Goal: Task Accomplishment & Management: Use online tool/utility

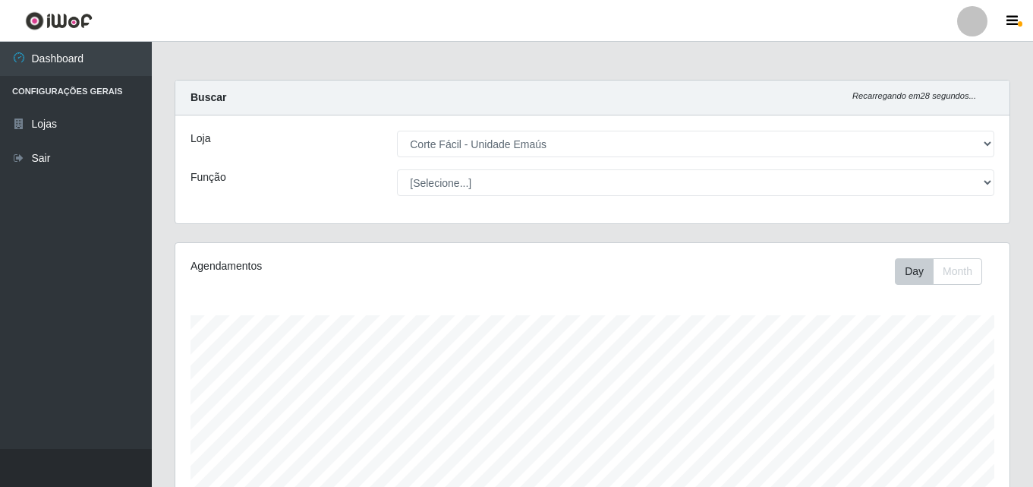
select select "201"
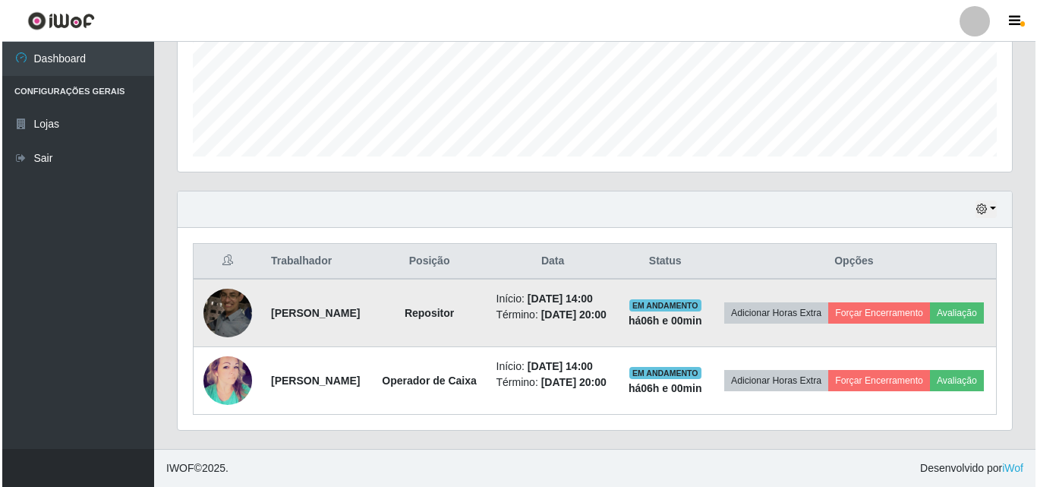
scroll to position [315, 834]
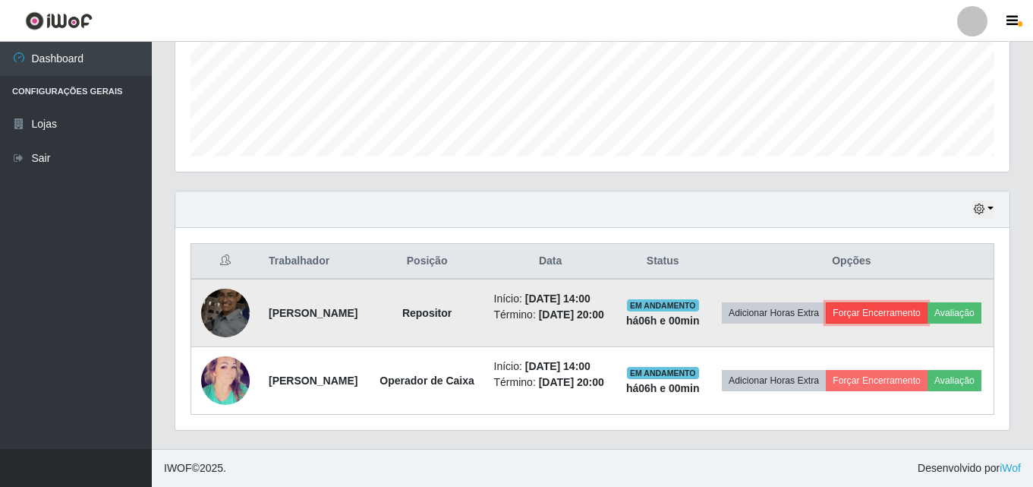
click at [910, 302] on button "Forçar Encerramento" at bounding box center [877, 312] width 102 height 21
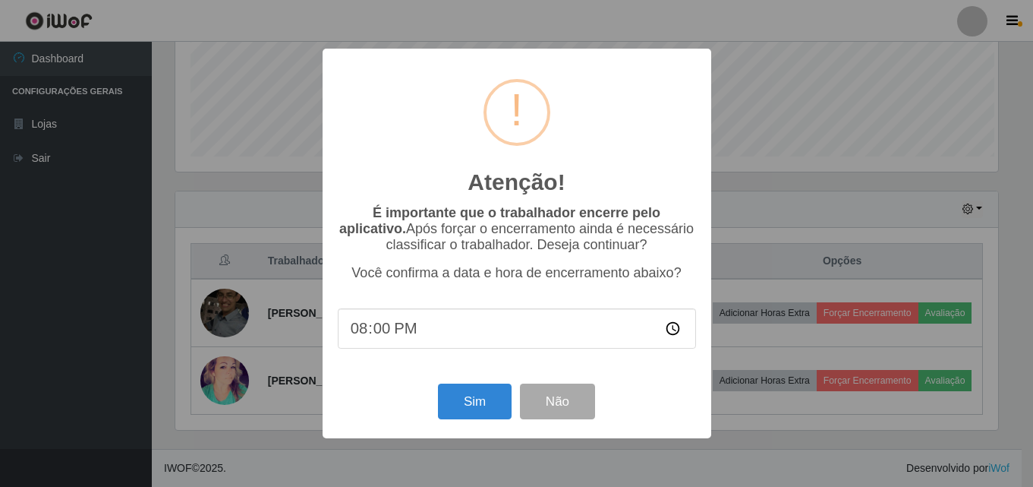
scroll to position [315, 827]
click at [487, 406] on button "Sim" at bounding box center [476, 401] width 74 height 36
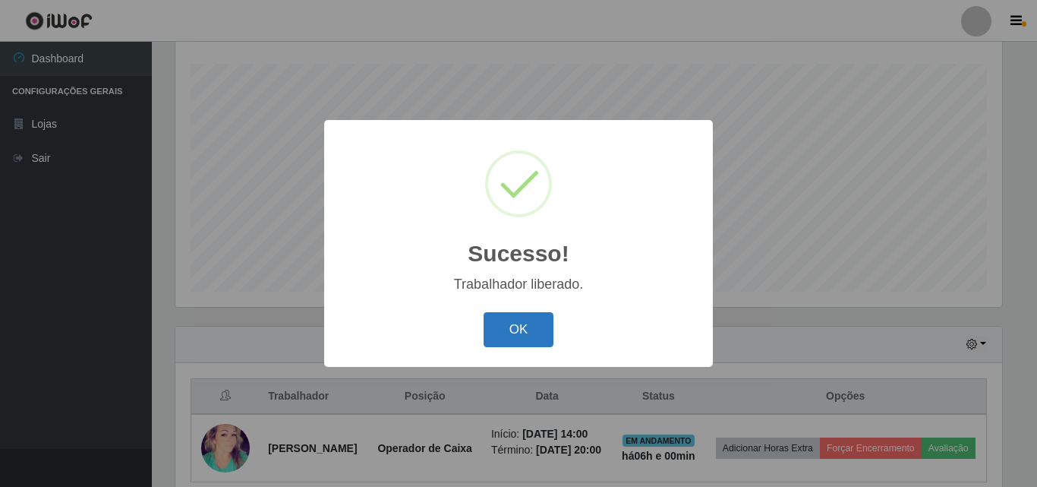
click at [522, 331] on button "OK" at bounding box center [519, 330] width 71 height 36
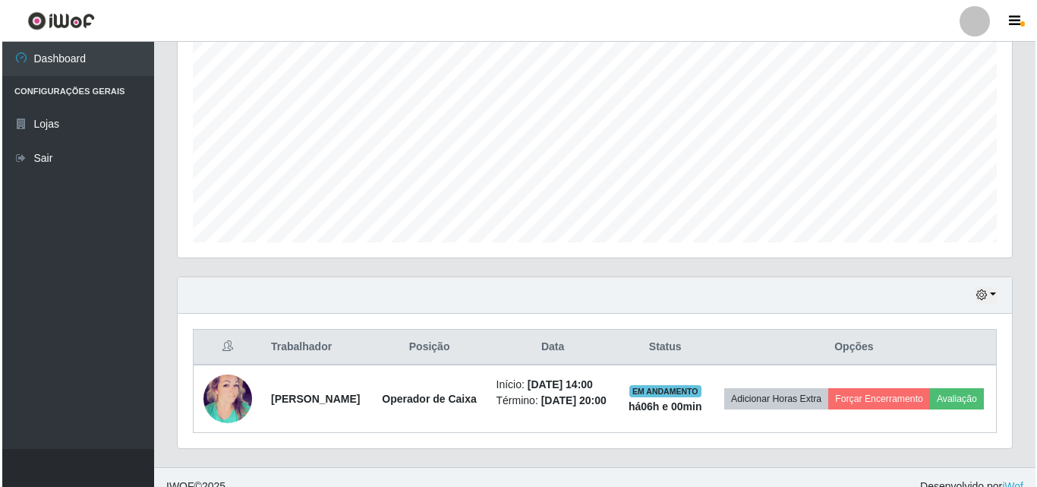
scroll to position [327, 0]
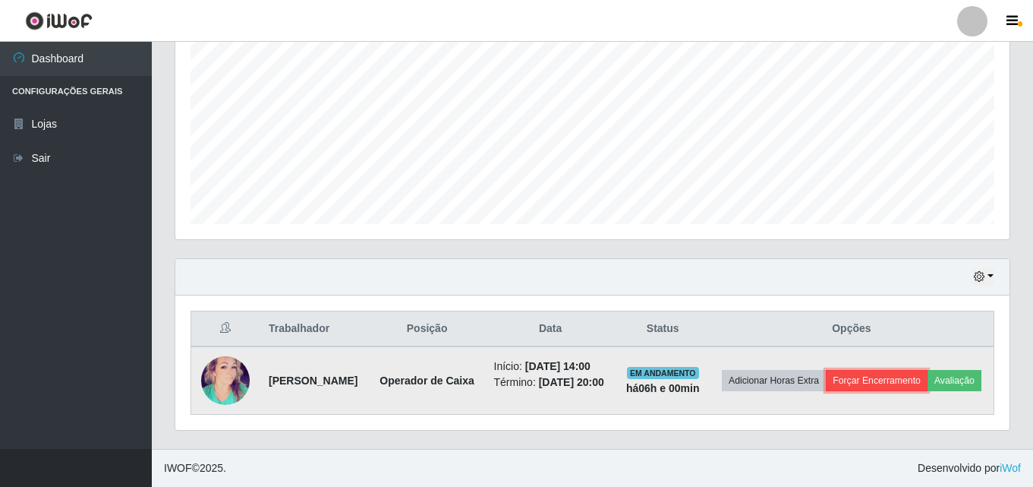
click at [912, 375] on button "Forçar Encerramento" at bounding box center [877, 380] width 102 height 21
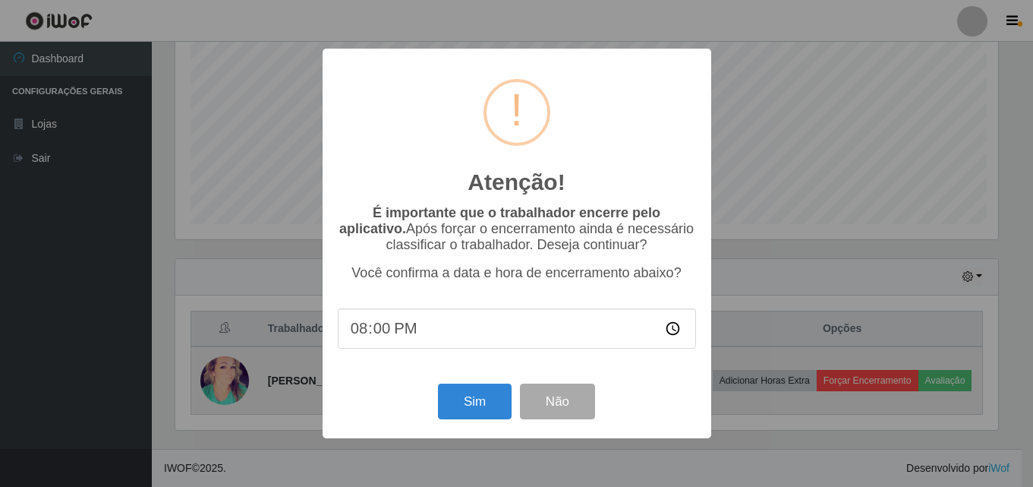
scroll to position [315, 827]
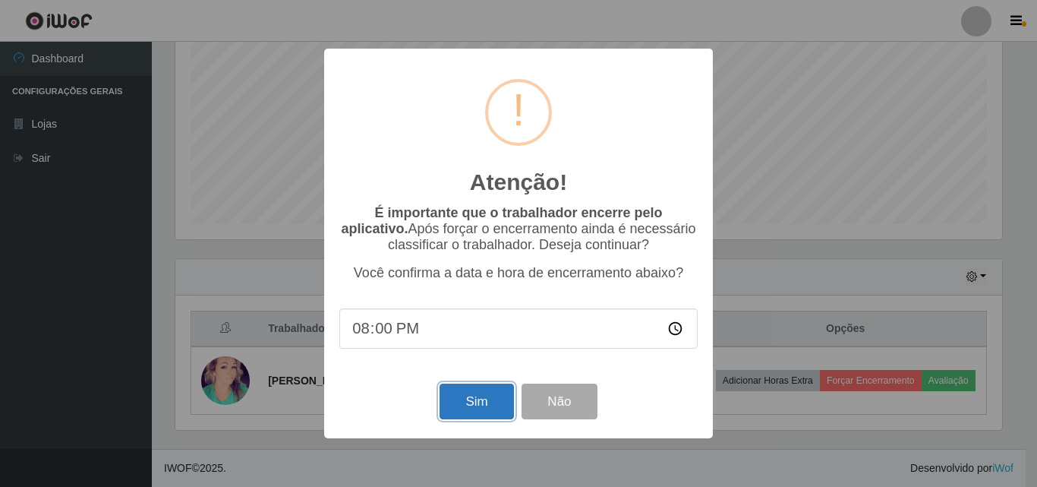
click at [477, 400] on button "Sim" at bounding box center [476, 401] width 74 height 36
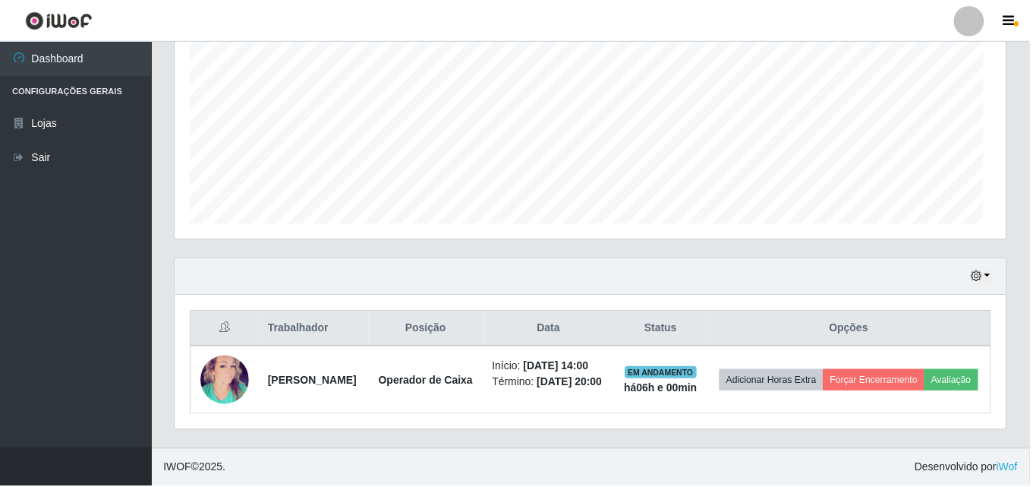
scroll to position [315, 834]
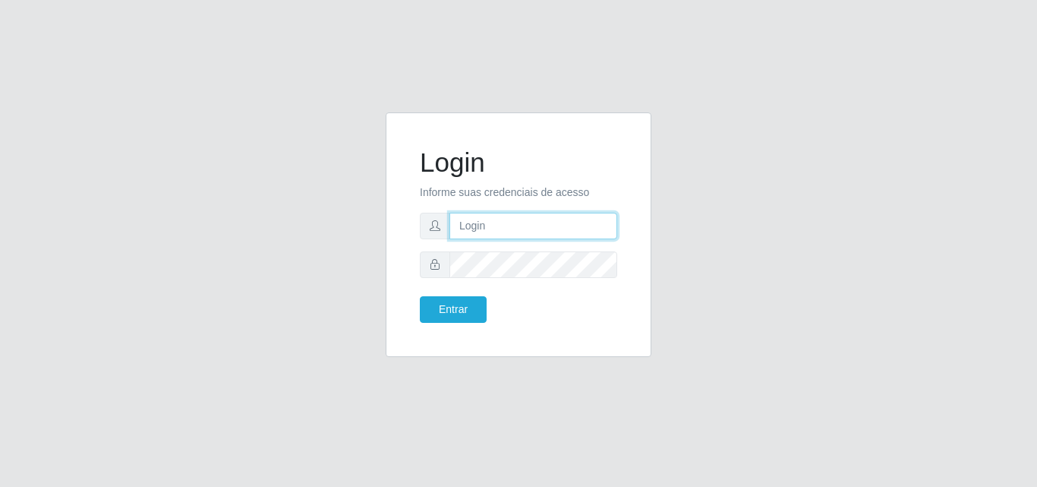
click at [600, 228] on input "text" at bounding box center [533, 226] width 168 height 27
type input "[EMAIL_ADDRESS][DOMAIN_NAME]"
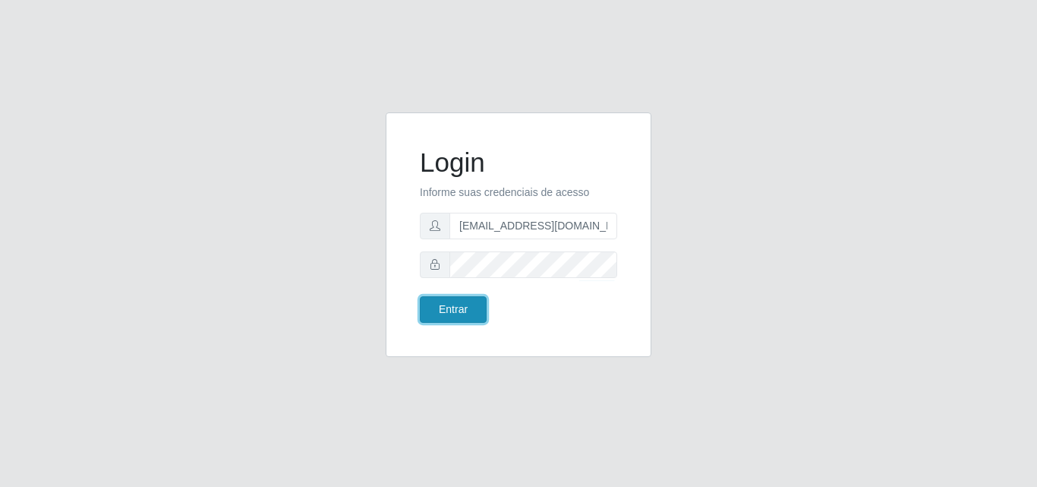
click at [438, 310] on button "Entrar" at bounding box center [453, 309] width 67 height 27
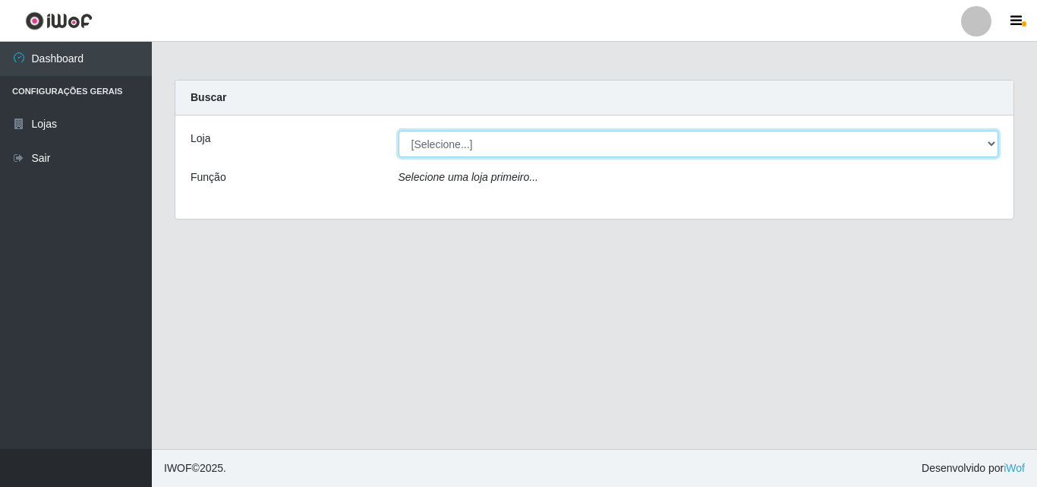
drag, startPoint x: 993, startPoint y: 140, endPoint x: 980, endPoint y: 144, distance: 13.5
click at [993, 140] on select "[Selecione...] Corte Fácil - Unidade Emaús" at bounding box center [699, 144] width 600 height 27
select select "201"
click at [399, 131] on select "[Selecione...] Corte Fácil - Unidade Emaús" at bounding box center [699, 144] width 600 height 27
